Goal: Transaction & Acquisition: Book appointment/travel/reservation

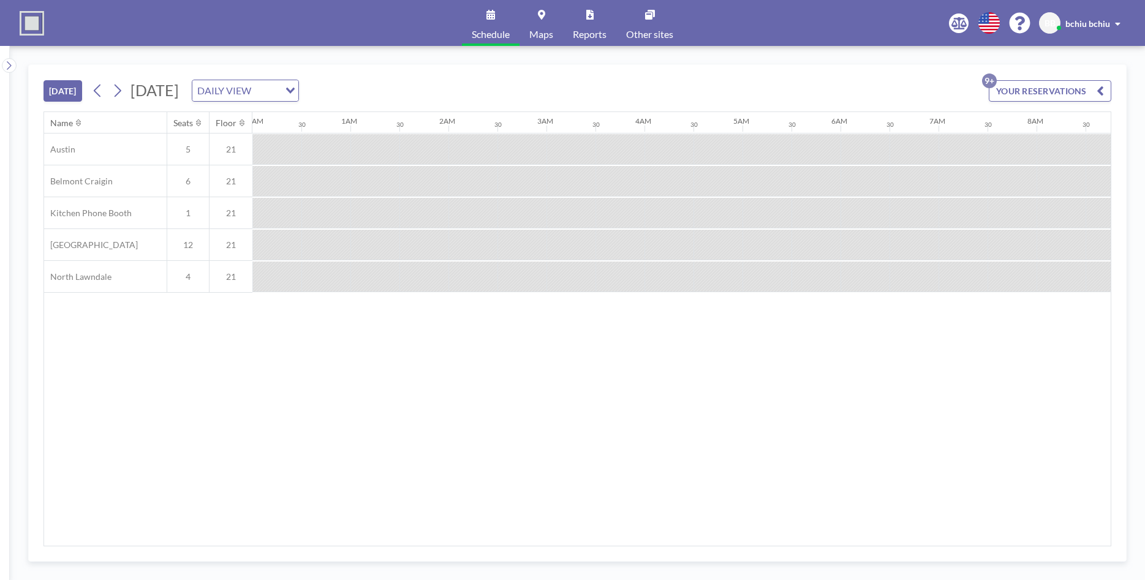
click at [49, 85] on button "[DATE]" at bounding box center [62, 90] width 39 height 21
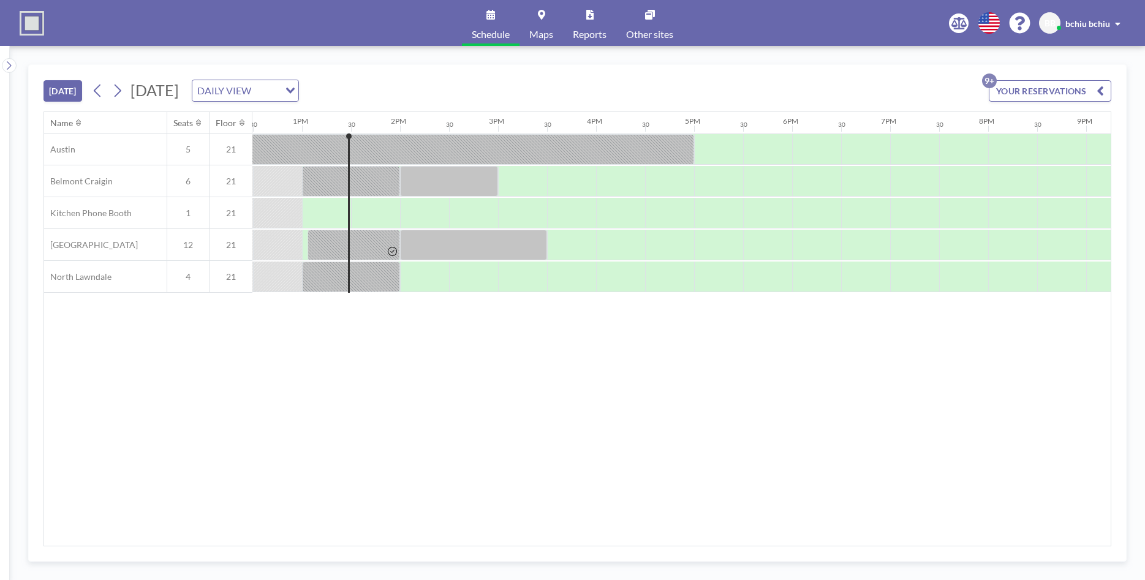
scroll to position [0, 1225]
click at [526, 215] on div at bounding box center [521, 213] width 49 height 31
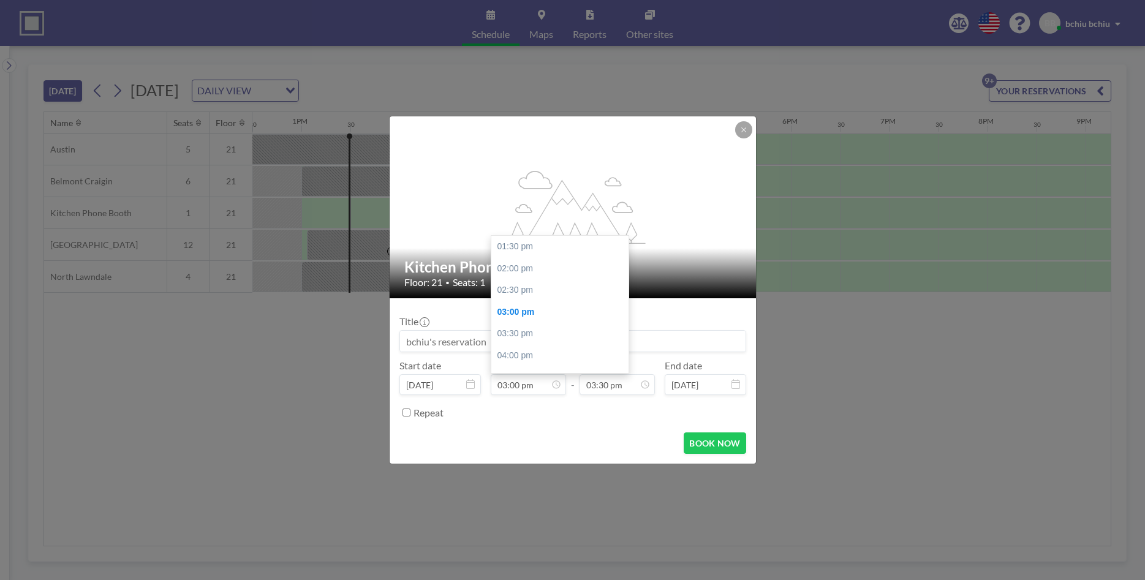
scroll to position [66, 0]
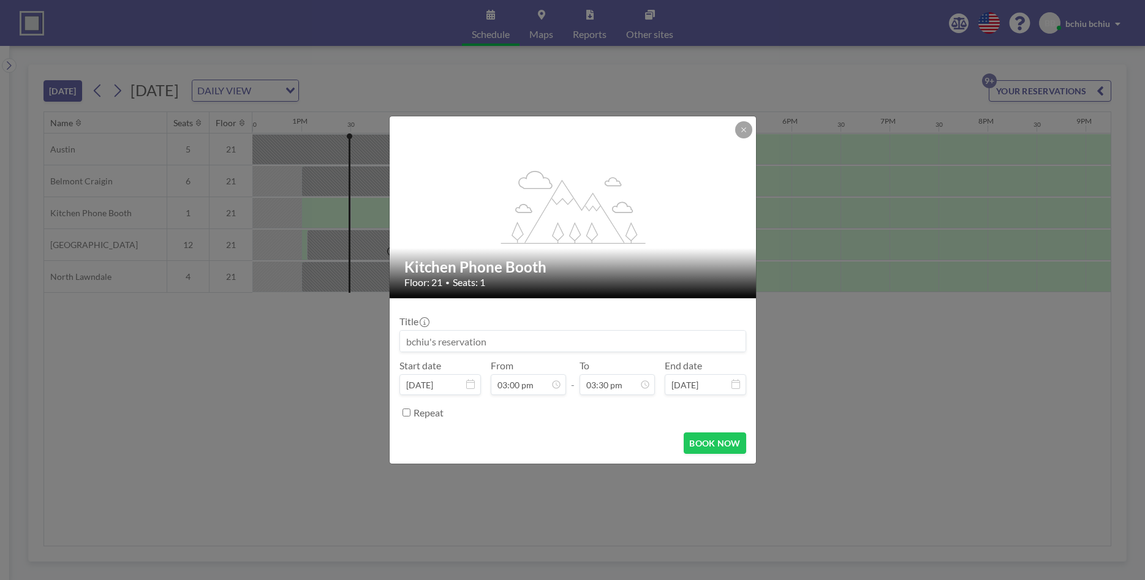
click at [502, 349] on input at bounding box center [573, 341] width 346 height 21
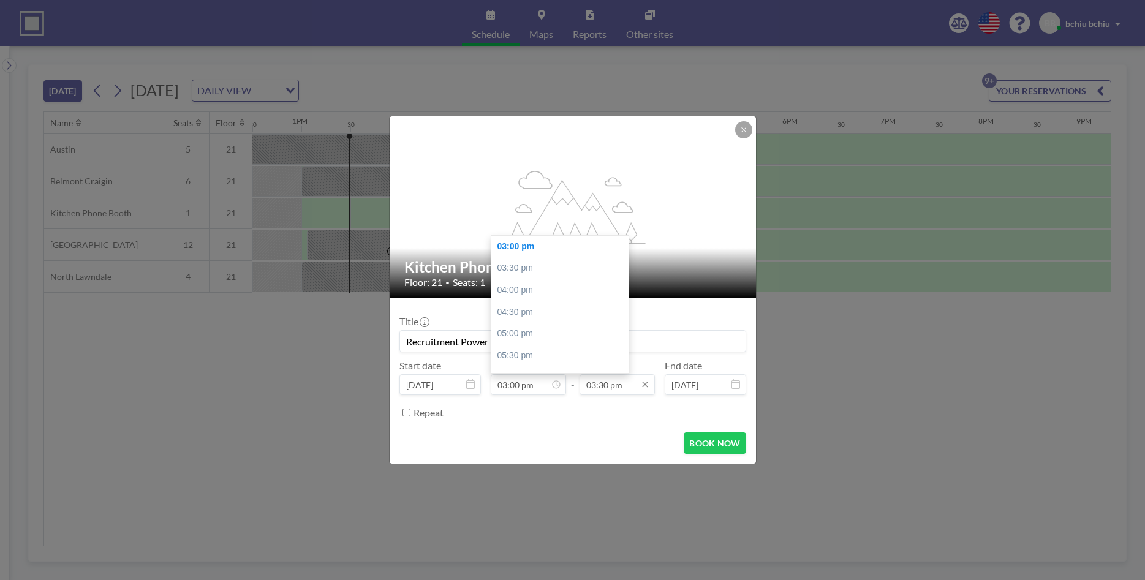
scroll to position [676, 0]
type input "Recruitment Power Hour"
click at [599, 381] on input "03:30 pm" at bounding box center [617, 384] width 75 height 21
click at [578, 268] on div "04:00 pm" at bounding box center [585, 268] width 137 height 22
type input "04:00 pm"
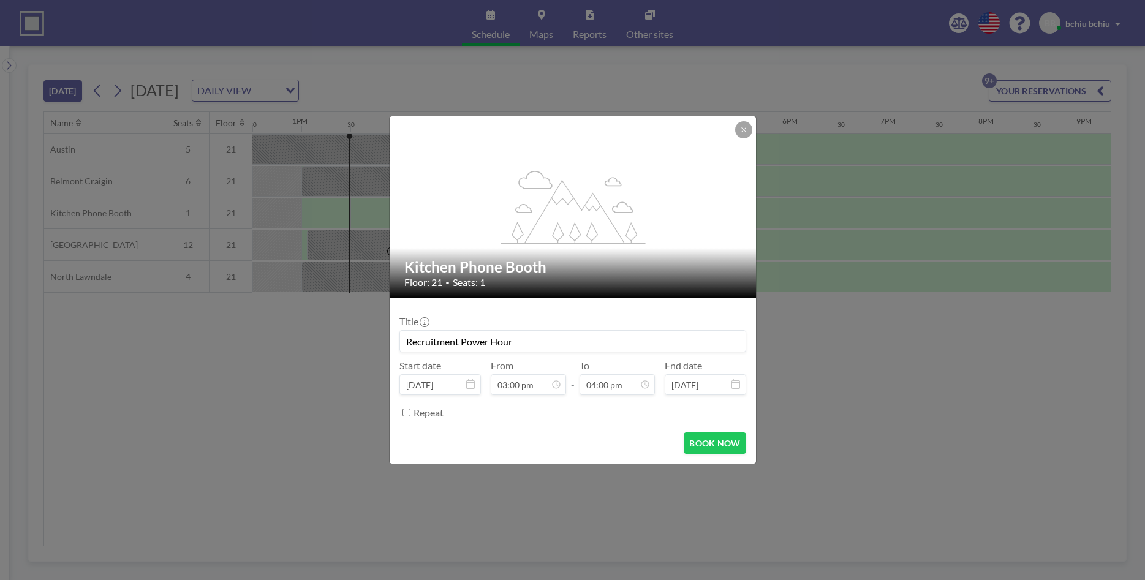
scroll to position [698, 0]
click at [713, 444] on button "BOOK NOW" at bounding box center [715, 443] width 62 height 21
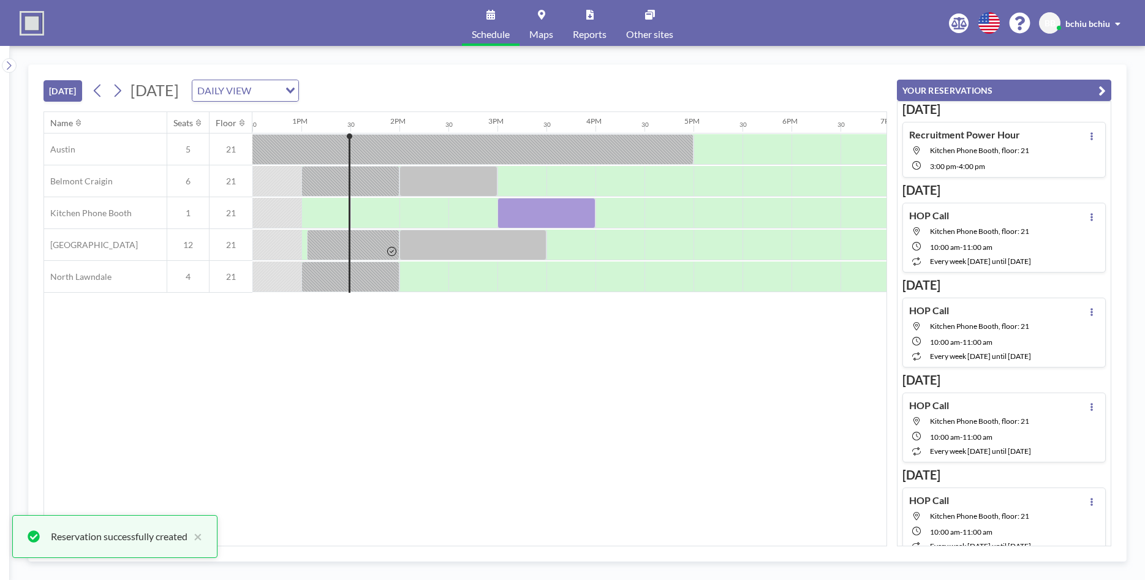
click at [651, 345] on div "Name Seats Floor 12AM 30 1AM 30 2AM 30 3AM 30 4AM 30 5AM 30 6AM 30 7AM 30 8AM 3…" at bounding box center [465, 329] width 842 height 434
